Goal: Task Accomplishment & Management: Use online tool/utility

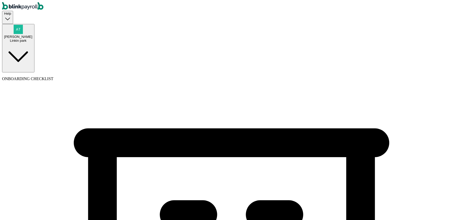
select select "Sole proprietorship"
select select "Auto or Machine Sales"
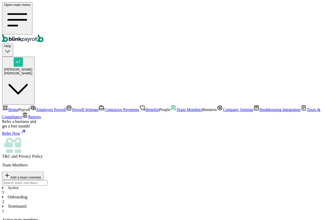
click at [104, 107] on span "Contractor Payments" at bounding box center [121, 109] width 35 height 4
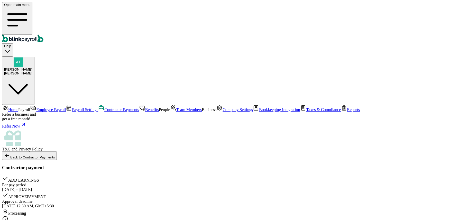
scroll to position [75, 0]
